Goal: Connect with others: Connect with other users

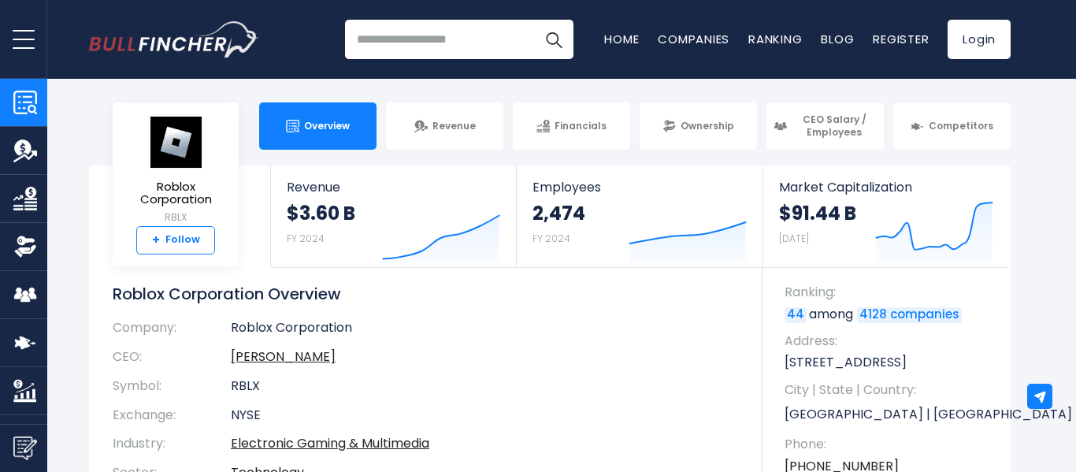
click at [183, 240] on link "+ Follow" at bounding box center [175, 240] width 79 height 28
click at [183, 241] on link "+ Follow" at bounding box center [175, 240] width 79 height 28
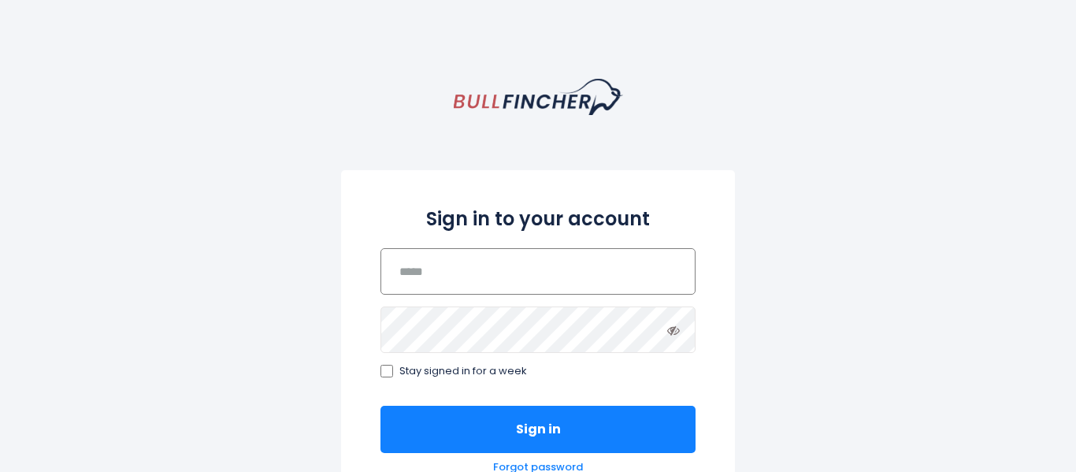
click at [406, 262] on input "email" at bounding box center [537, 271] width 315 height 46
